Goal: Task Accomplishment & Management: Manage account settings

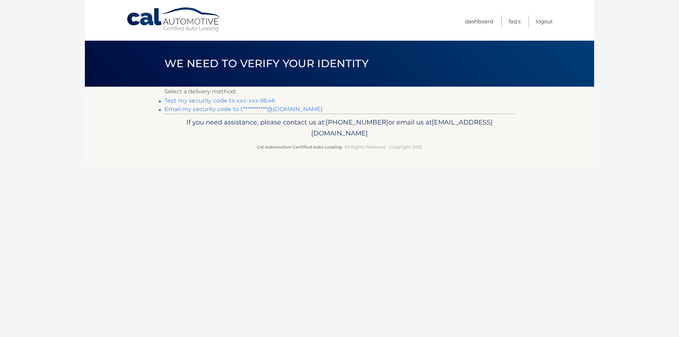
click at [237, 100] on link "Text my security code to xxx-xxx-9646" at bounding box center [220, 100] width 111 height 7
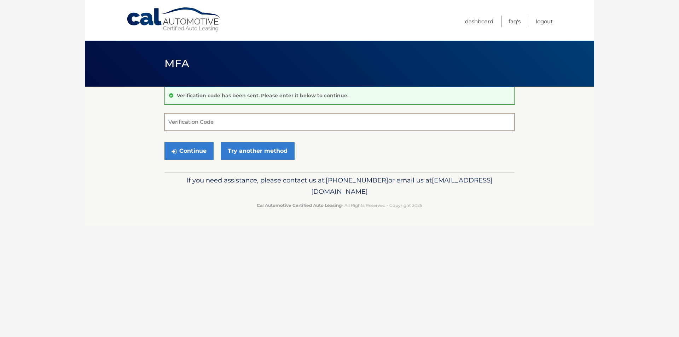
click at [212, 123] on input "Verification Code" at bounding box center [340, 122] width 350 height 18
type input "3"
type input "538942"
click at [165, 142] on button "Continue" at bounding box center [189, 151] width 49 height 18
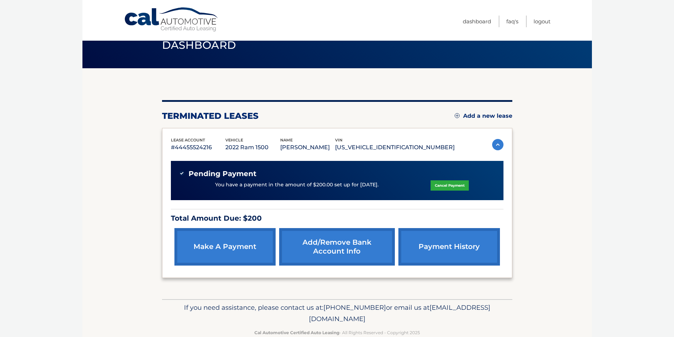
scroll to position [34, 0]
